Goal: Navigation & Orientation: Find specific page/section

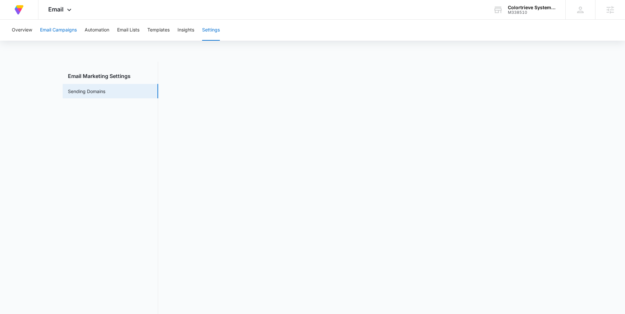
click at [54, 30] on button "Email Campaigns" at bounding box center [58, 30] width 37 height 21
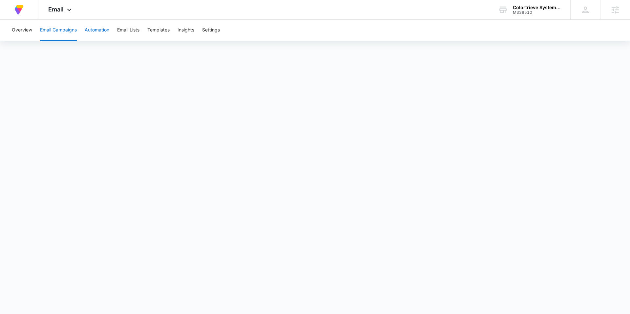
click at [93, 30] on button "Automation" at bounding box center [97, 30] width 25 height 21
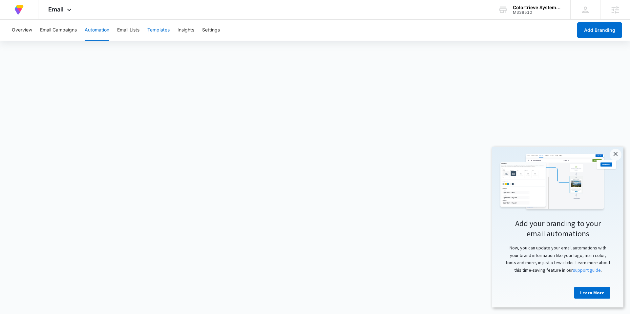
click at [160, 32] on button "Templates" at bounding box center [158, 30] width 22 height 21
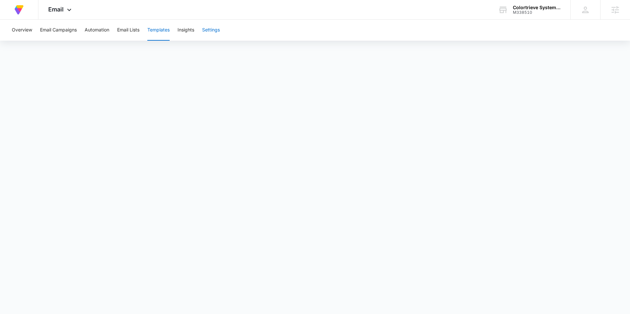
click at [211, 33] on button "Settings" at bounding box center [211, 30] width 18 height 21
